Goal: Find specific page/section: Find specific page/section

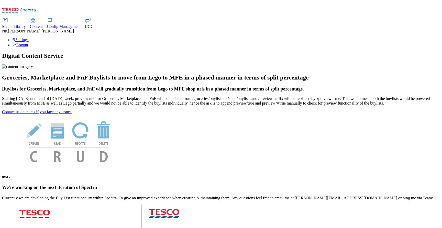
click at [26, 24] on span "Media Library" at bounding box center [14, 26] width 24 height 4
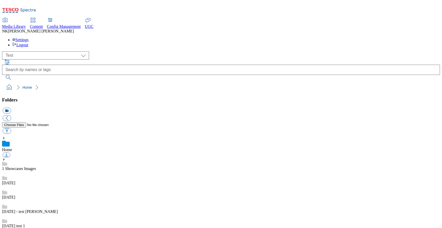
scroll to position [0, 0]
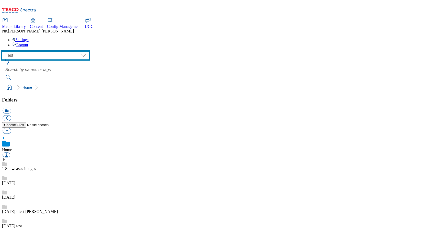
click at [21, 51] on select "All all Clubcard Boost UK Clubcard Marketing Clubcard ROI clubcard-boost-uk clu…" at bounding box center [45, 55] width 87 height 8
select select "flare-ghs-mktg"
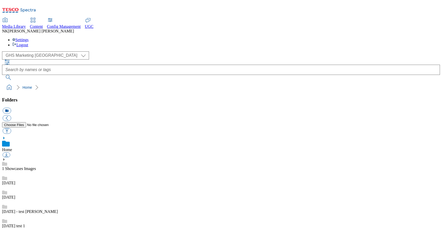
click at [105, 51] on div "( optional ) All all Clubcard Boost UK Clubcard Marketing Clubcard ROI clubcard…" at bounding box center [221, 55] width 438 height 8
click at [121, 51] on div "( optional ) All all Clubcard Boost UK Clubcard Marketing Clubcard ROI clubcard…" at bounding box center [221, 55] width 438 height 8
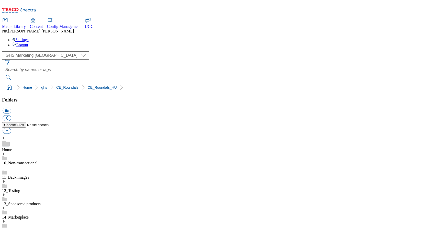
select select "flare-ghs-mktg"
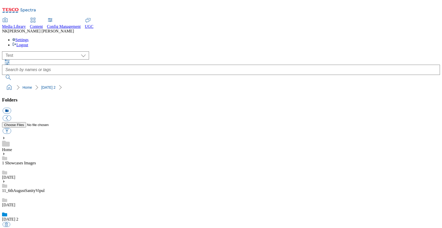
select select "flare-test"
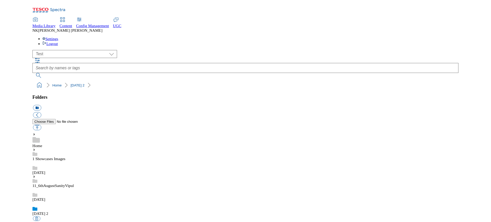
scroll to position [1, 0]
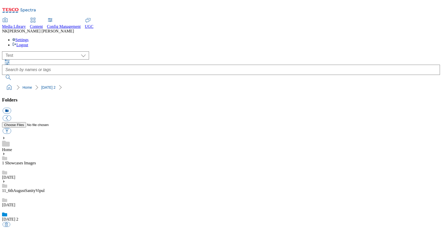
click at [12, 148] on link "Home" at bounding box center [7, 150] width 10 height 4
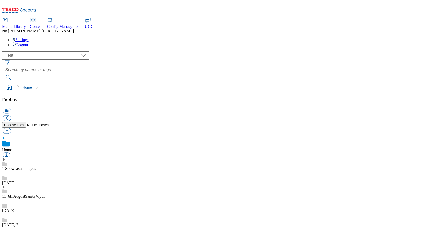
click at [133, 83] on ol "Home" at bounding box center [222, 88] width 435 height 10
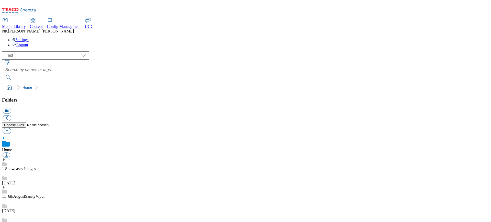
scroll to position [1, 0]
